Goal: Information Seeking & Learning: Learn about a topic

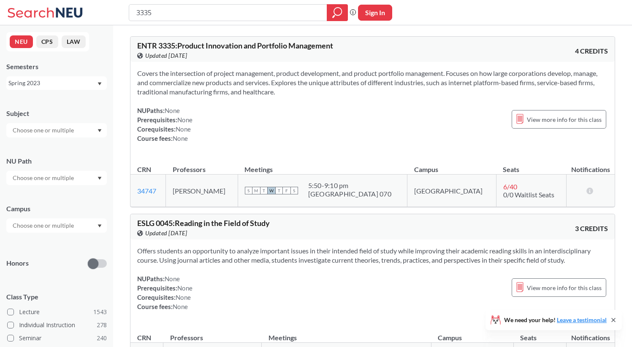
click at [341, 102] on div "Covers the intersection of project management, product development, and product…" at bounding box center [372, 109] width 484 height 95
click at [57, 86] on div "Spring 2023" at bounding box center [52, 82] width 88 height 9
click at [47, 103] on div "Fall 2025" at bounding box center [58, 101] width 95 height 9
type input "innovation"
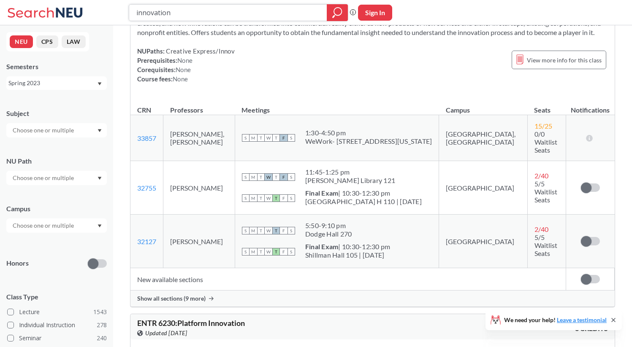
scroll to position [64, 0]
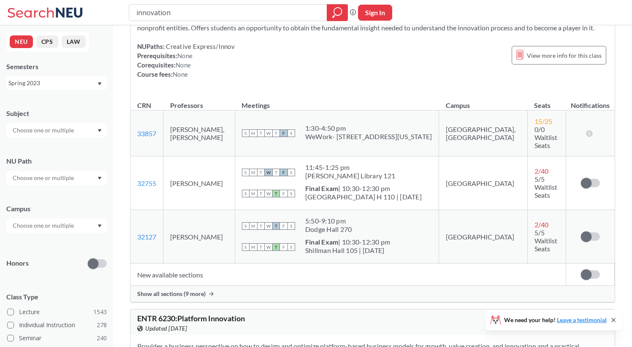
click at [181, 297] on span "Show all sections (9 more)" at bounding box center [171, 294] width 68 height 8
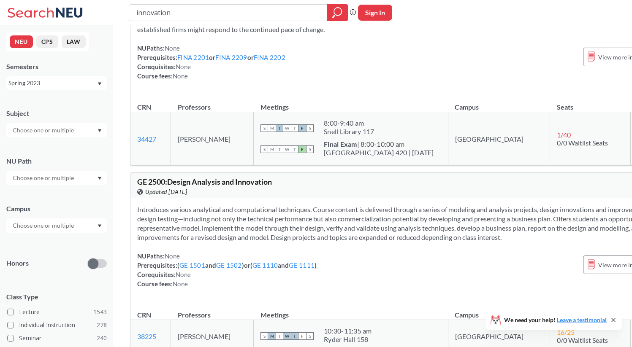
scroll to position [1711, 0]
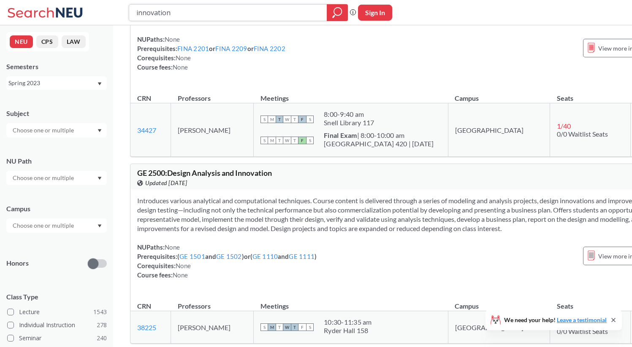
click at [219, 15] on input "innovation" at bounding box center [227, 12] width 185 height 14
type input "innovation!"
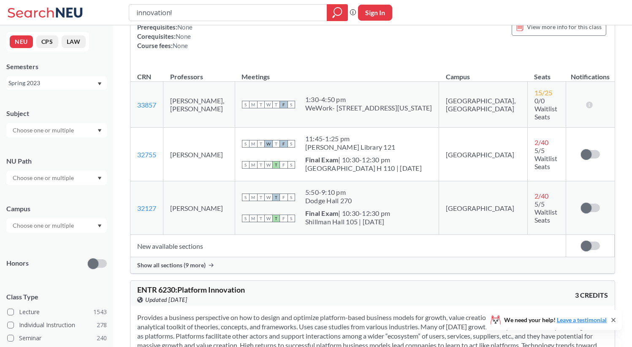
scroll to position [107, 0]
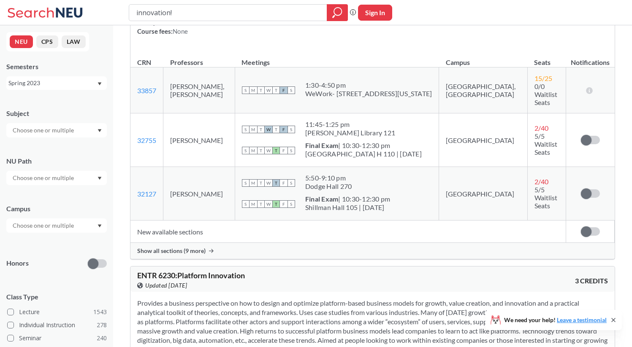
click at [158, 251] on span "Show all sections (9 more)" at bounding box center [171, 251] width 68 height 8
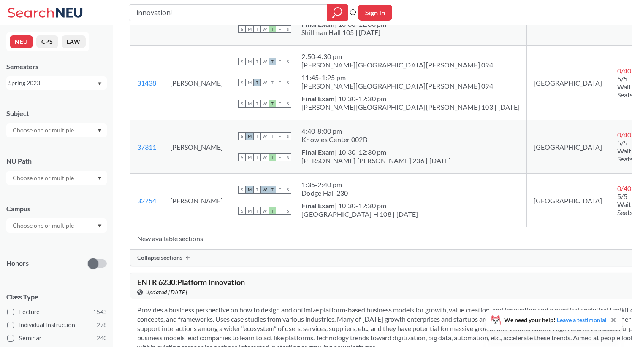
scroll to position [654, 0]
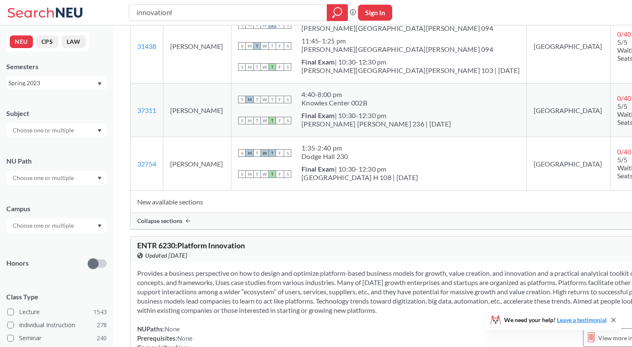
click at [74, 79] on div "Spring 2023" at bounding box center [52, 82] width 88 height 9
click at [70, 103] on div "Fall 2025" at bounding box center [58, 101] width 95 height 9
